Goal: Information Seeking & Learning: Learn about a topic

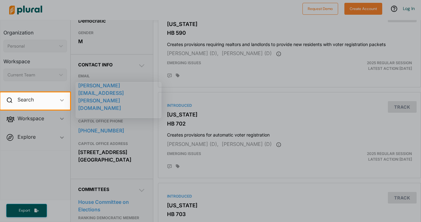
scroll to position [162, 0]
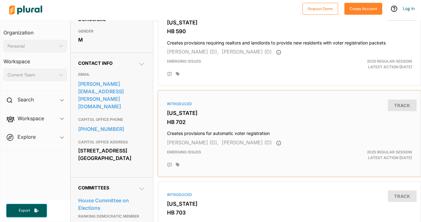
click at [359, 95] on div "Introduced [US_STATE] HB 702 Creates provisions for automatic voter registratio…" at bounding box center [289, 133] width 257 height 80
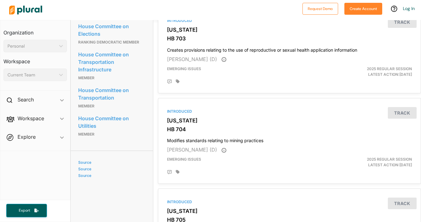
scroll to position [337, 0]
